Goal: Task Accomplishment & Management: Complete application form

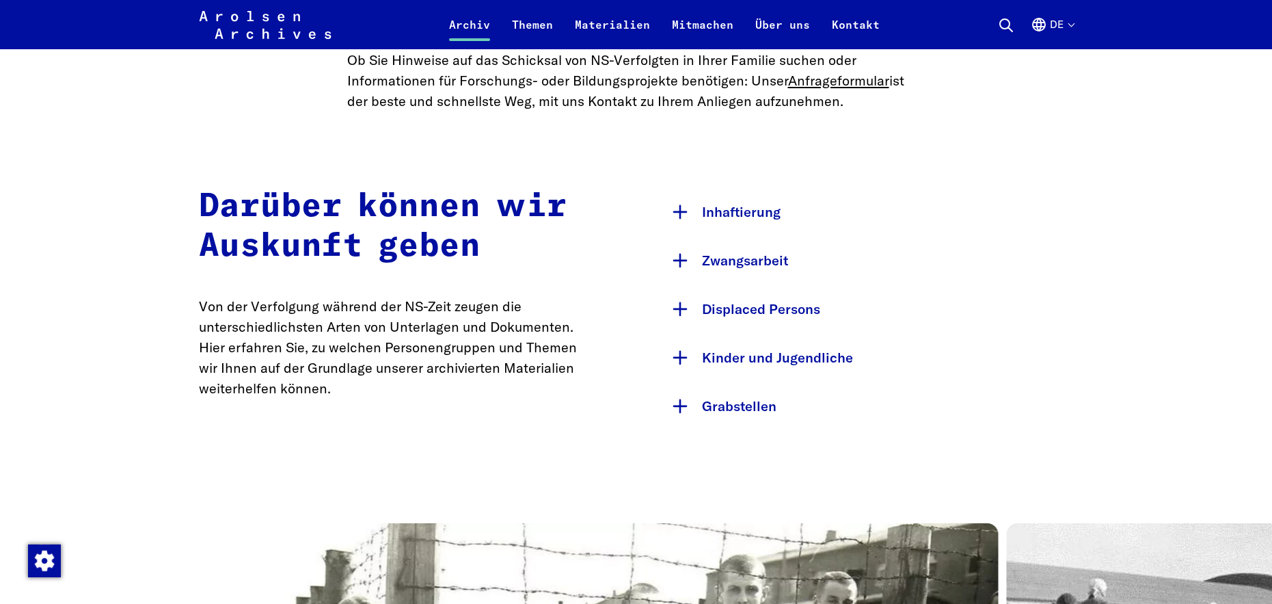
scroll to position [637, 0]
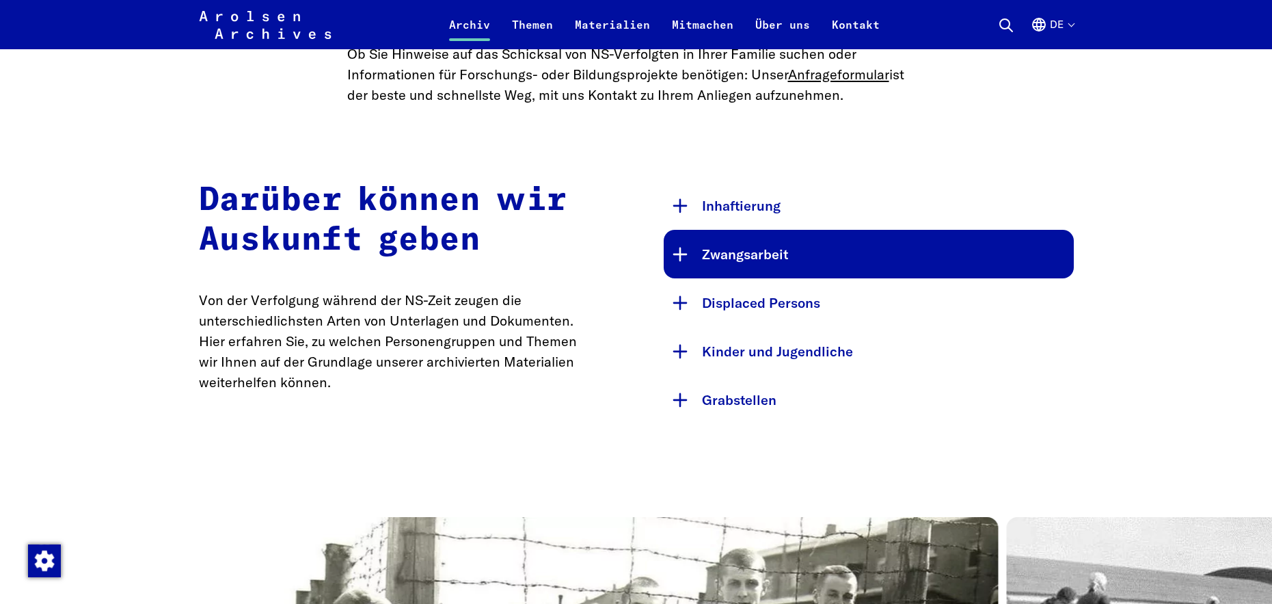
click at [775, 256] on button "Zwangsarbeit" at bounding box center [869, 254] width 410 height 49
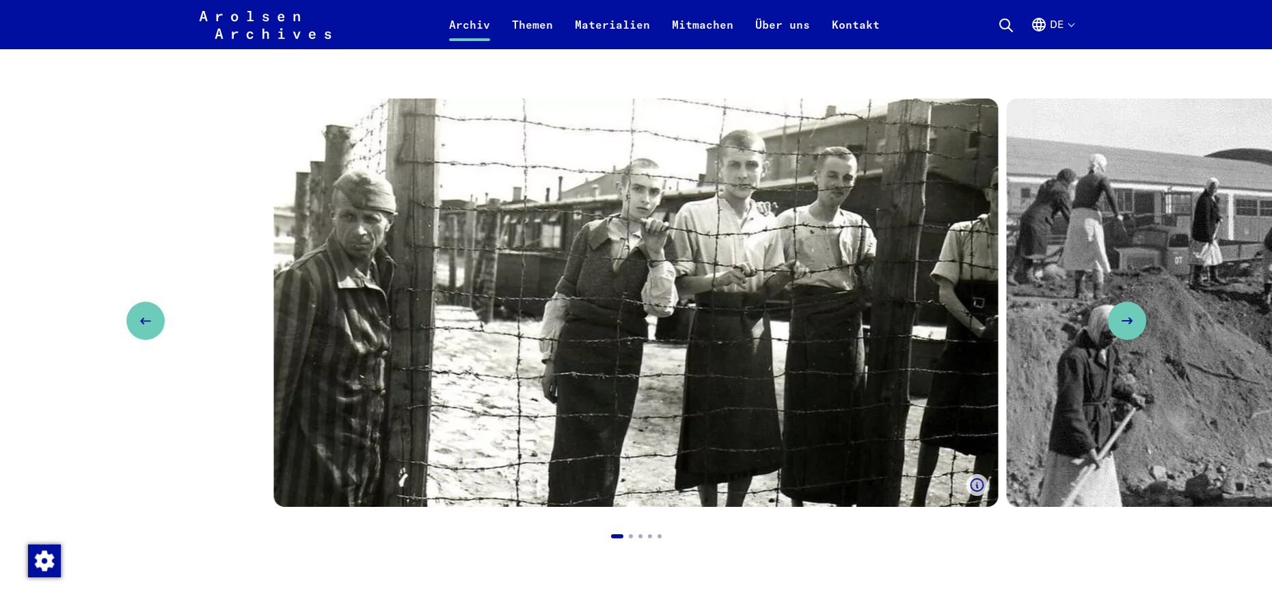
scroll to position [1324, 0]
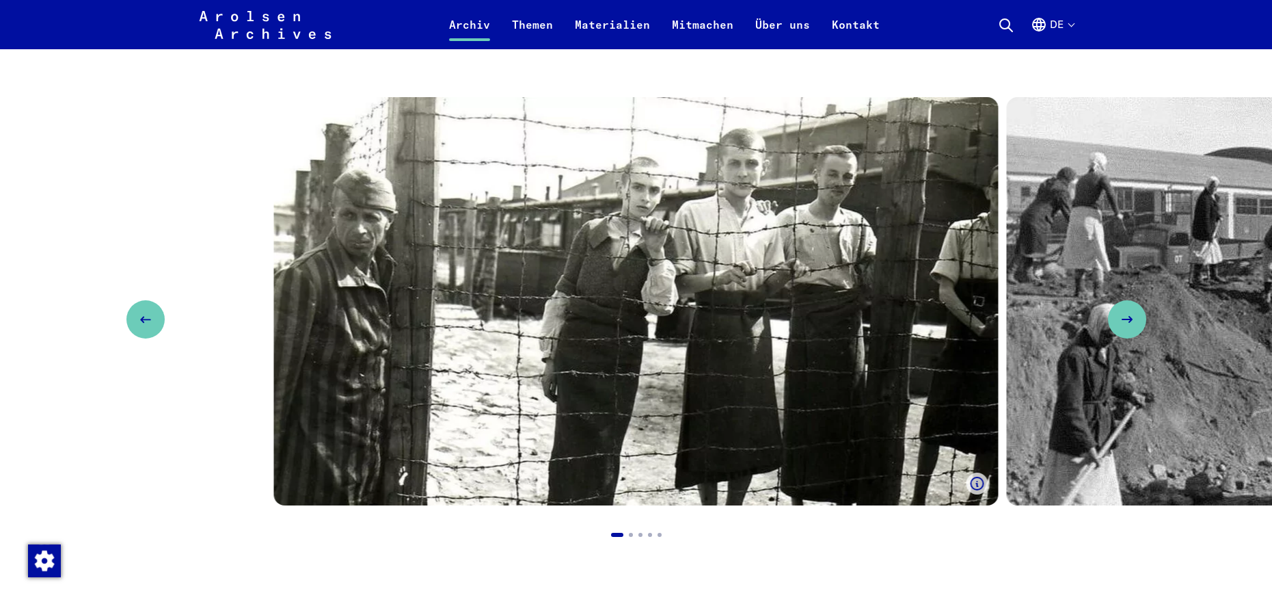
click at [1130, 311] on icon "Next slide" at bounding box center [1132, 319] width 16 height 16
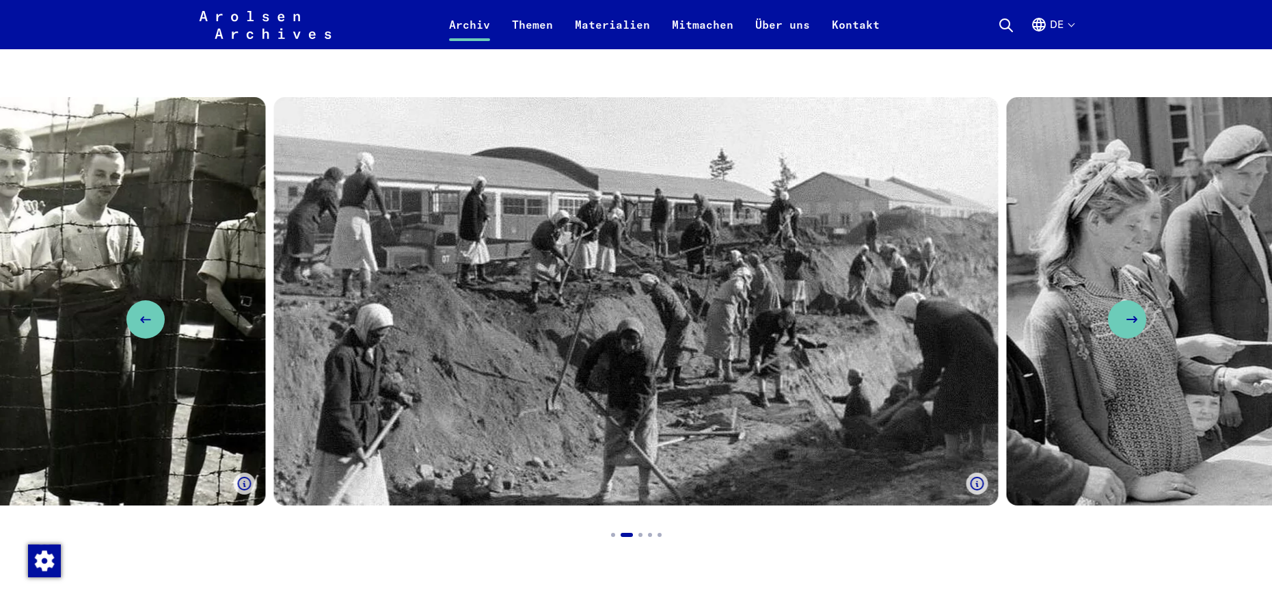
click at [1132, 311] on icon "Next slide" at bounding box center [1132, 319] width 16 height 16
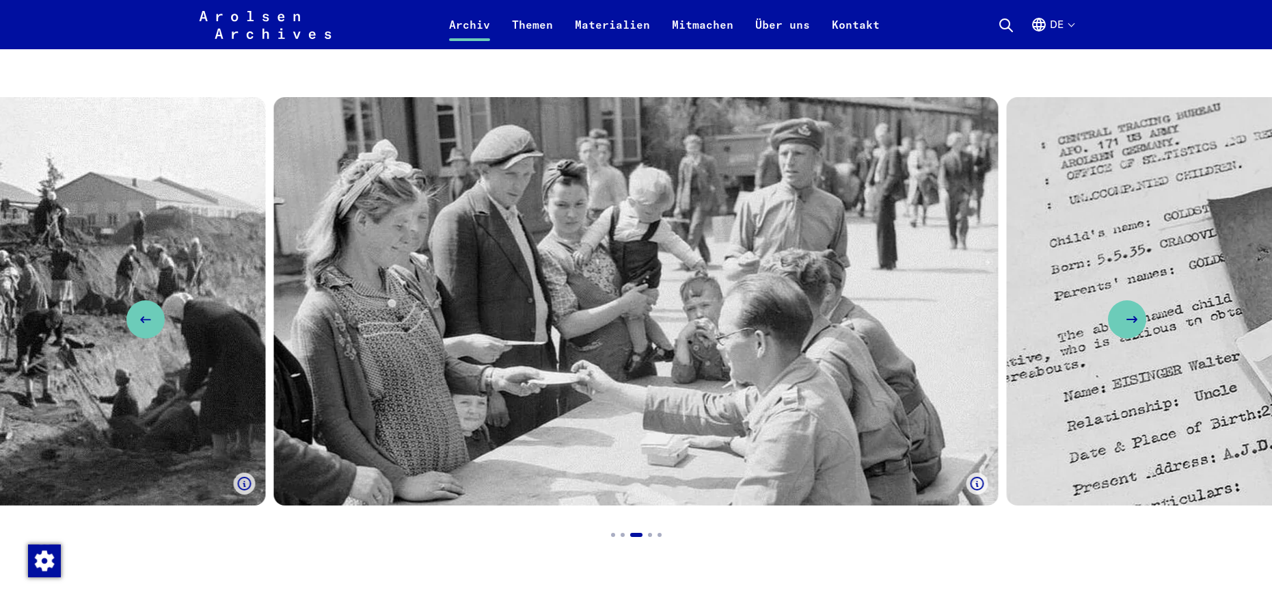
click at [1130, 316] on use "Next slide" at bounding box center [1132, 318] width 10 height 5
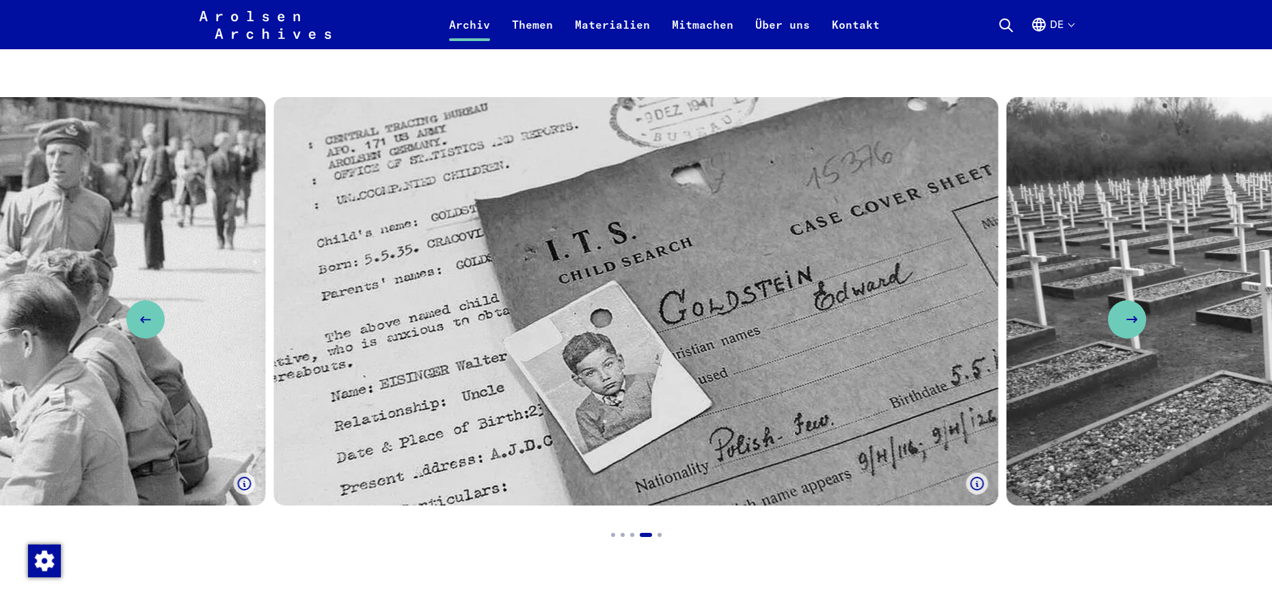
click at [1130, 316] on use "Next slide" at bounding box center [1132, 318] width 10 height 5
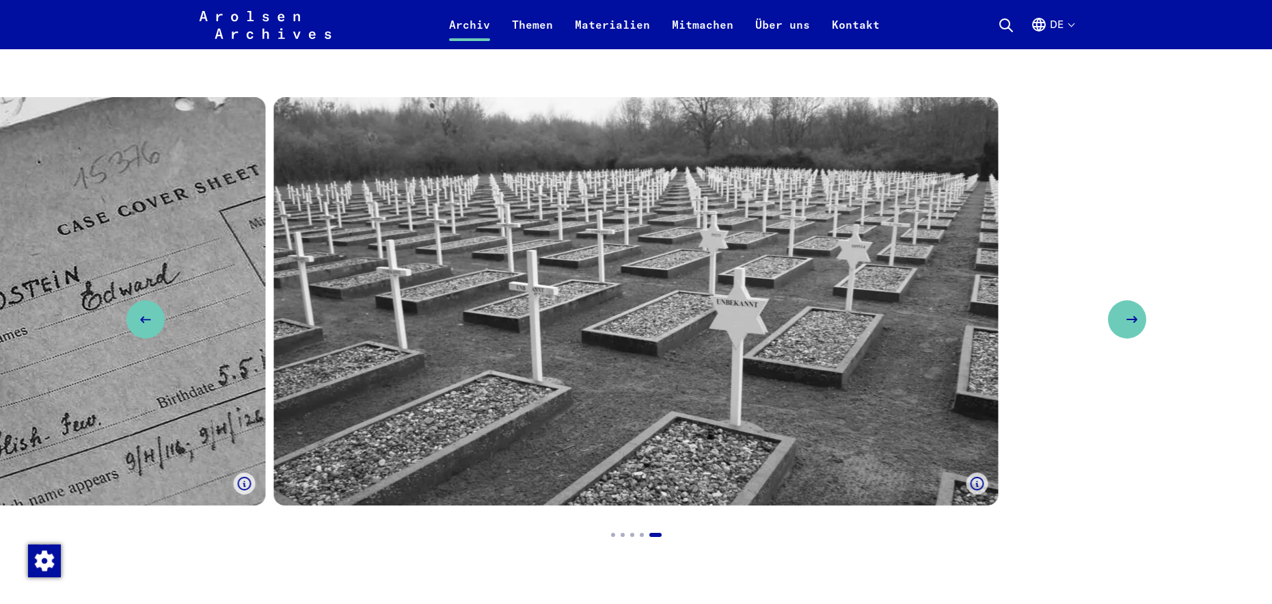
click at [1130, 316] on use "Next slide" at bounding box center [1132, 318] width 10 height 5
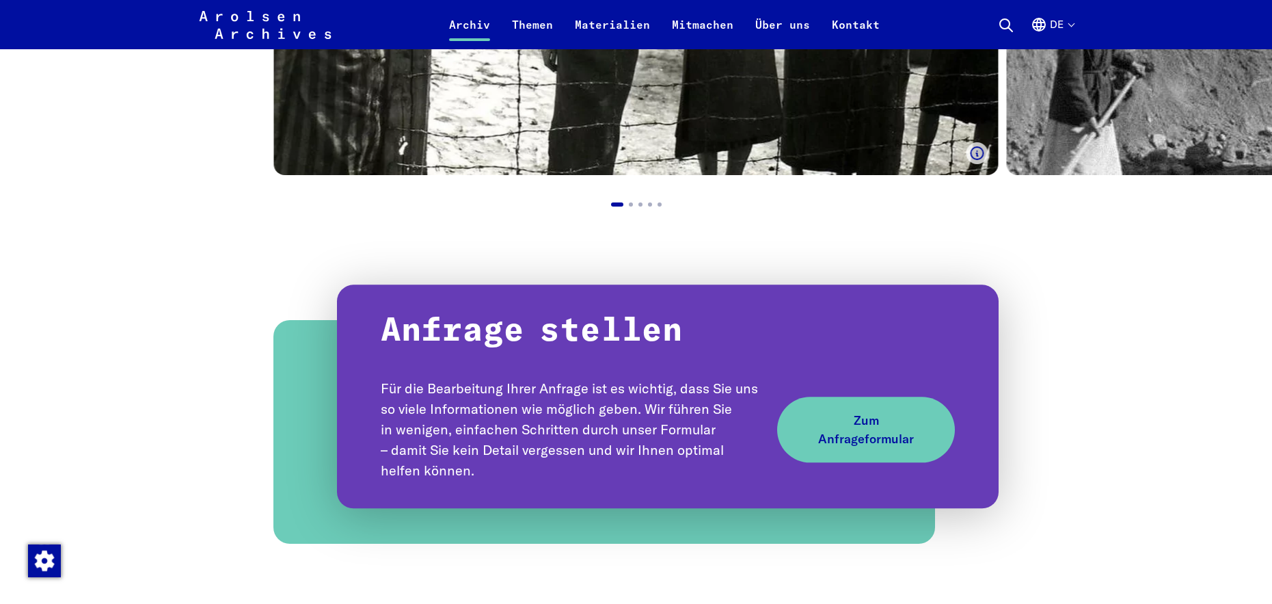
scroll to position [1657, 0]
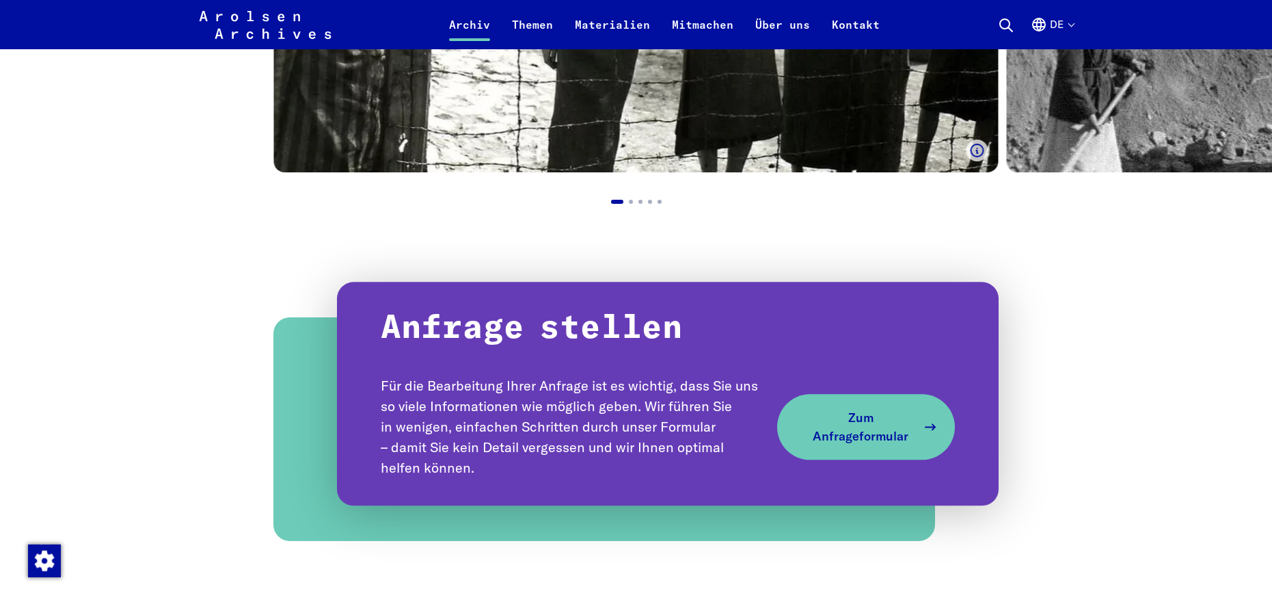
click at [859, 410] on span "Zum Anfrageformular" at bounding box center [860, 427] width 112 height 37
